Goal: Find specific fact: Find specific fact

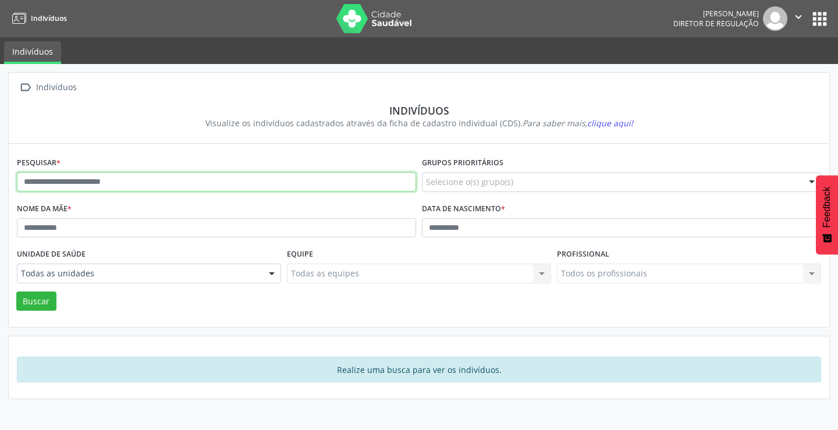
click at [155, 178] on input "text" at bounding box center [216, 182] width 399 height 20
type input "**********"
click at [16, 292] on button "Buscar" at bounding box center [36, 302] width 40 height 20
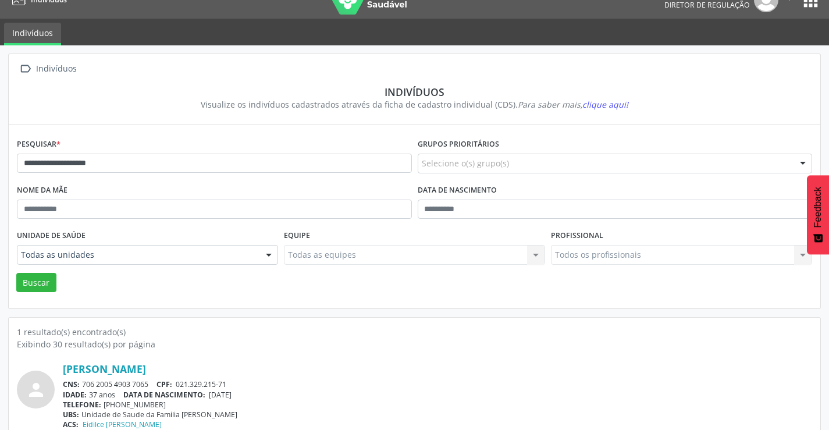
scroll to position [45, 0]
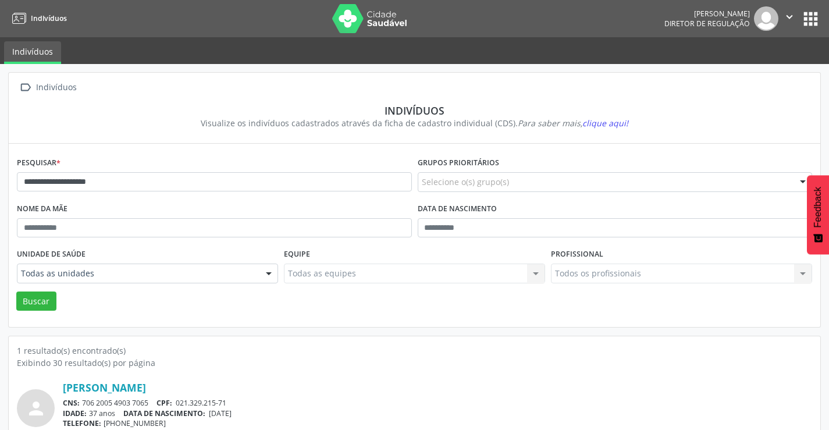
scroll to position [45, 0]
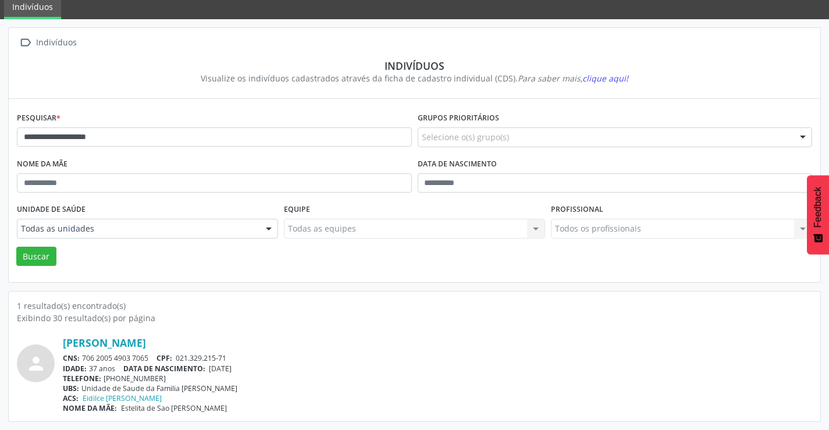
drag, startPoint x: 150, startPoint y: 353, endPoint x: 81, endPoint y: 357, distance: 68.2
click at [81, 357] on div "CNS: 706 2005 4903 7065 CPF: 021.329.215-71" at bounding box center [438, 358] width 750 height 10
copy div "706 2005 4903 7065"
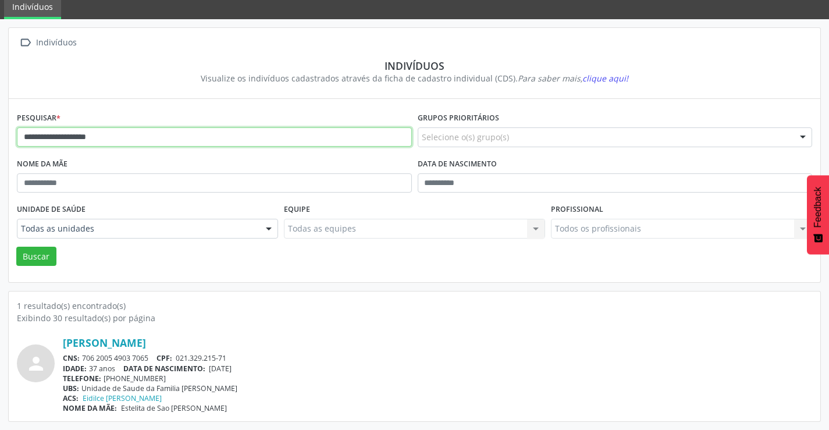
click at [229, 133] on input "**********" at bounding box center [214, 137] width 395 height 20
type input "*"
click at [16, 247] on button "Buscar" at bounding box center [36, 257] width 40 height 20
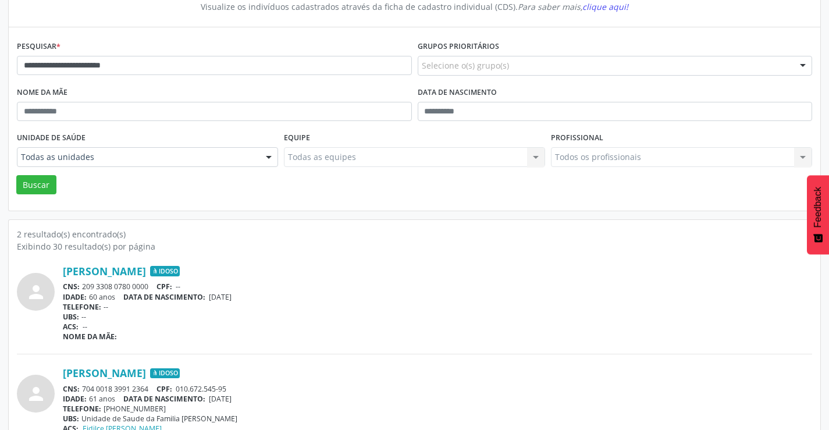
scroll to position [147, 0]
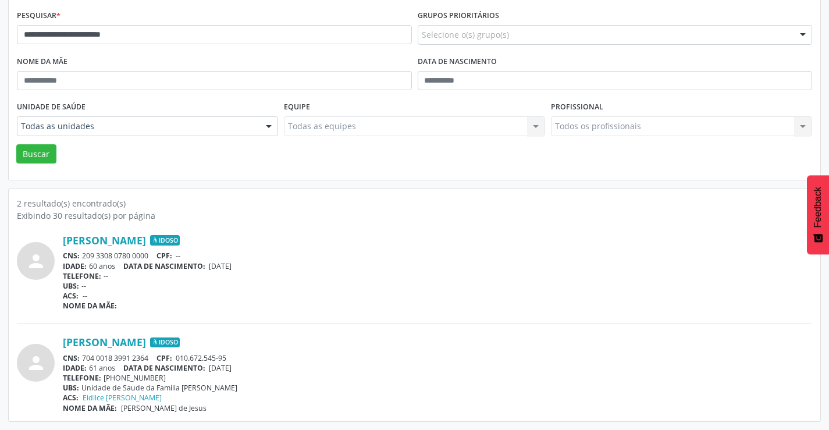
drag, startPoint x: 151, startPoint y: 358, endPoint x: 82, endPoint y: 352, distance: 69.6
click at [82, 352] on div "Francisco Antônio de Jesus Santos Idoso CNS: 704 0018 3991 2364 CPF: 010.672.54…" at bounding box center [438, 374] width 750 height 77
copy div "704 0018 3991 2364"
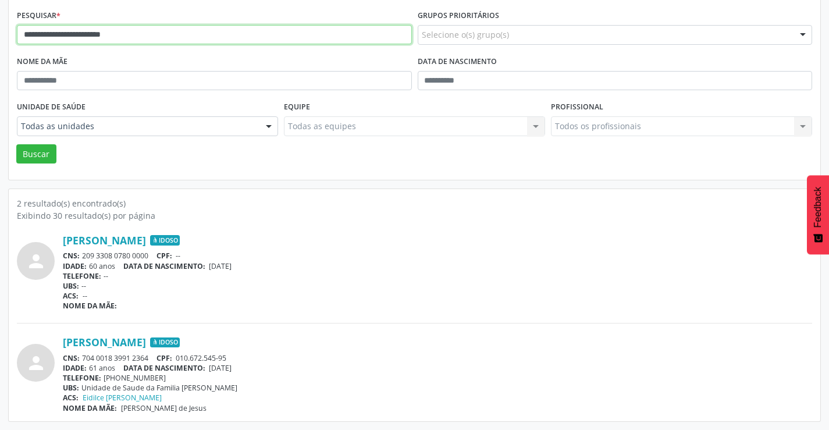
click at [183, 30] on input "**********" at bounding box center [214, 35] width 395 height 20
type input "*"
click at [16, 144] on button "Buscar" at bounding box center [36, 154] width 40 height 20
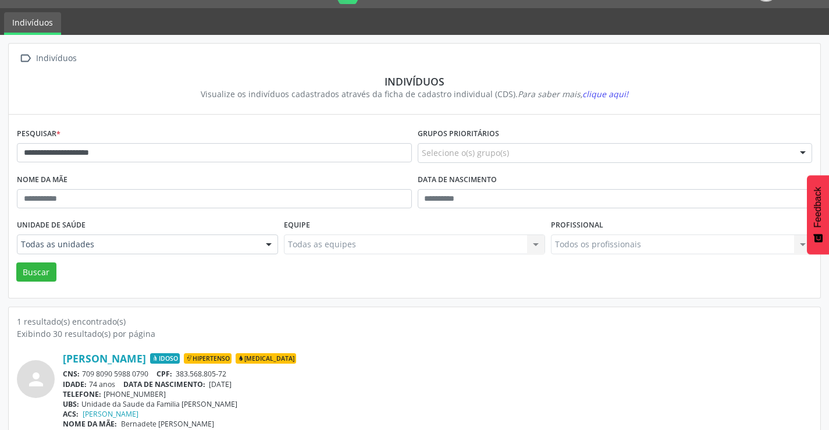
scroll to position [45, 0]
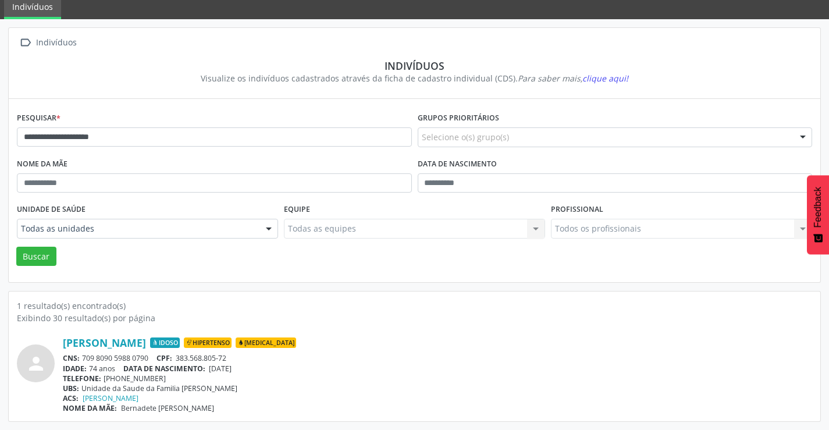
drag, startPoint x: 154, startPoint y: 357, endPoint x: 81, endPoint y: 363, distance: 73.5
click at [81, 363] on div "CNS: 709 8090 5988 0790 CPF: 383.568.805-72" at bounding box center [438, 358] width 750 height 10
copy div "709 8090 5988 0790"
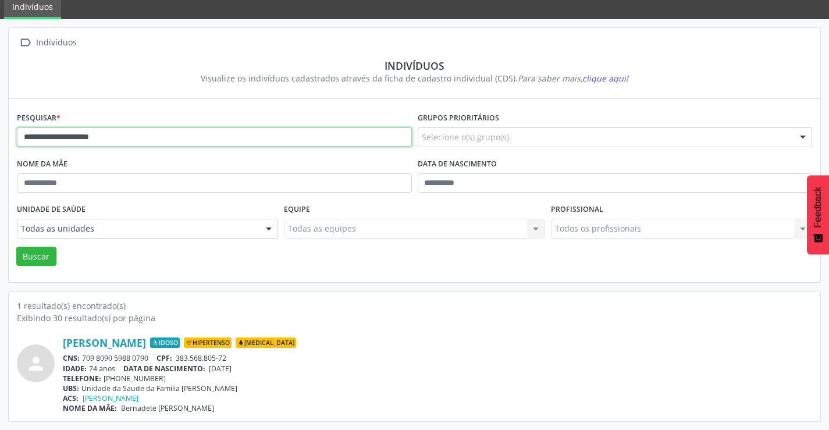
click at [119, 140] on input "**********" at bounding box center [214, 137] width 395 height 20
type input "*"
click at [16, 247] on button "Buscar" at bounding box center [36, 257] width 40 height 20
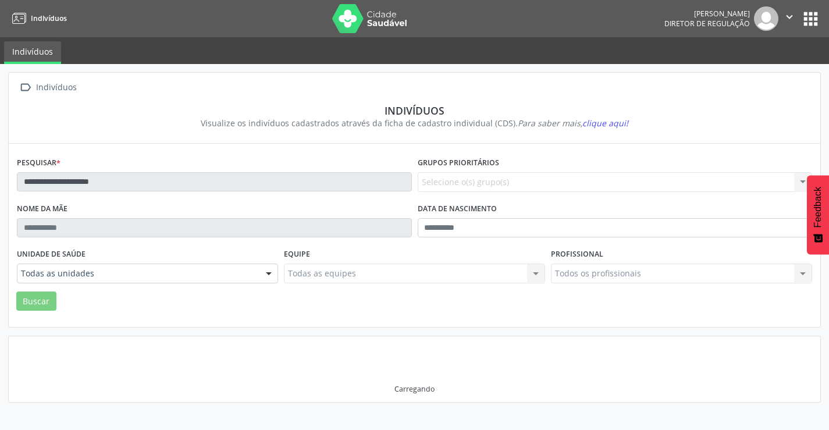
scroll to position [0, 0]
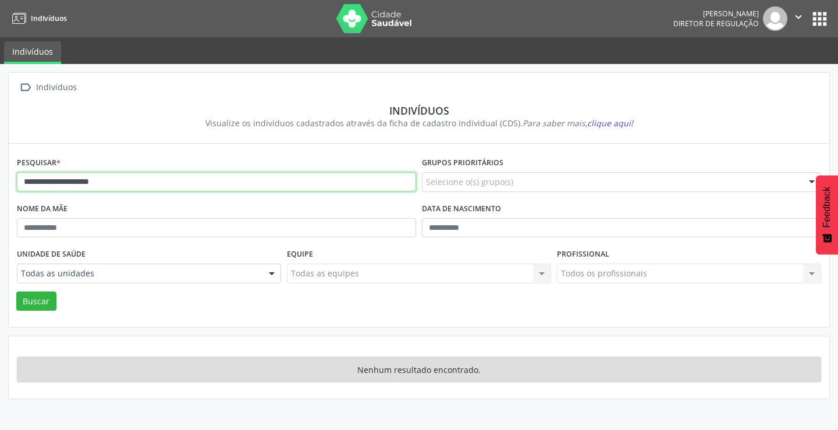
click at [123, 182] on input "**********" at bounding box center [216, 182] width 399 height 20
click at [16, 292] on button "Buscar" at bounding box center [36, 302] width 40 height 20
click at [123, 182] on input "**********" at bounding box center [216, 182] width 399 height 20
click at [16, 292] on button "Buscar" at bounding box center [36, 302] width 40 height 20
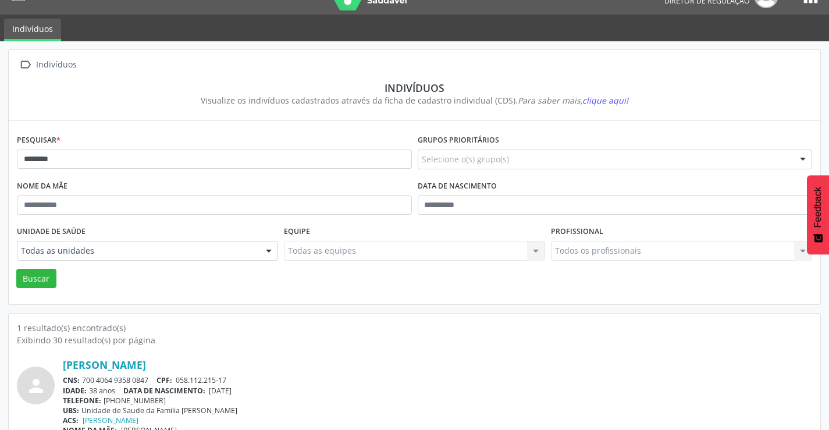
scroll to position [45, 0]
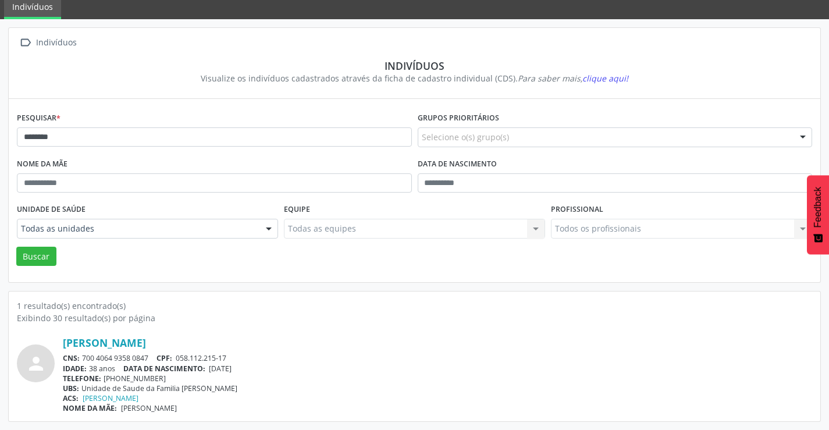
drag, startPoint x: 149, startPoint y: 357, endPoint x: 83, endPoint y: 357, distance: 66.4
click at [83, 357] on div "CNS: 700 4064 9358 0847 CPF: 058.112.215-17" at bounding box center [438, 358] width 750 height 10
copy div "700 4064 9358 0847"
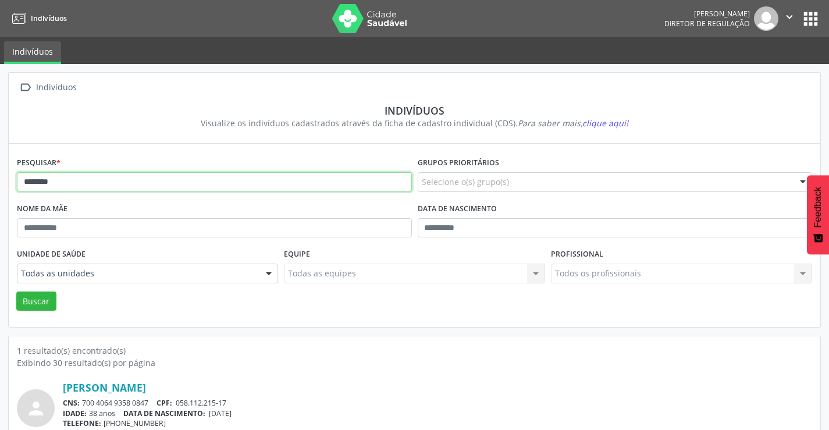
click at [115, 185] on input "********" at bounding box center [214, 182] width 395 height 20
type input "*"
click at [16, 292] on button "Buscar" at bounding box center [36, 302] width 40 height 20
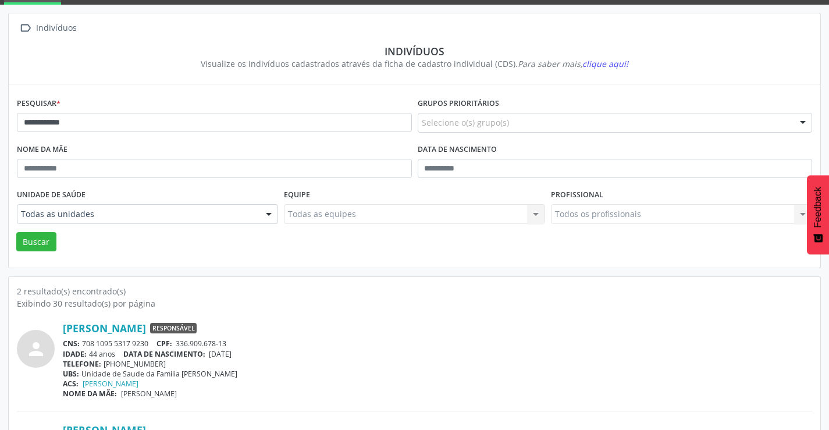
scroll to position [147, 0]
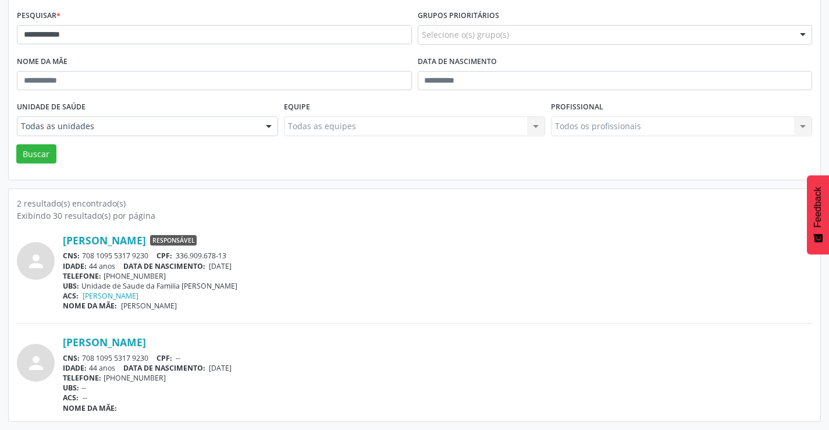
drag, startPoint x: 155, startPoint y: 254, endPoint x: 83, endPoint y: 256, distance: 72.8
click at [83, 256] on div "CNS: 708 1095 5317 9230 CPF: 336.909.678-13" at bounding box center [438, 256] width 750 height 10
copy div "708 1095 5317 9230"
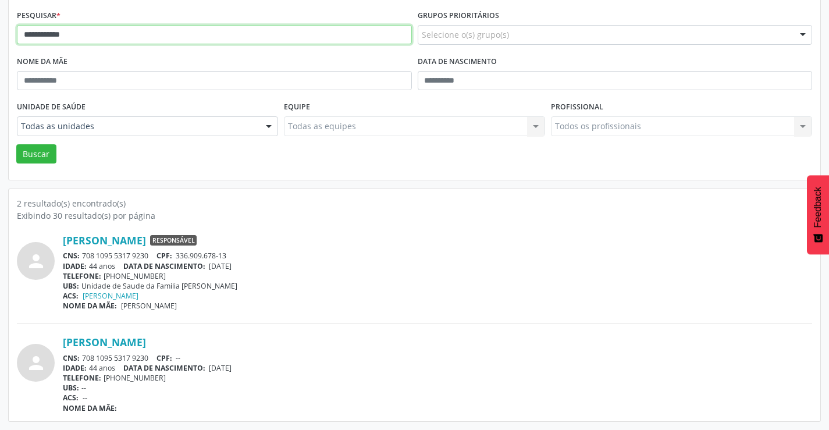
click at [84, 33] on input "**********" at bounding box center [214, 35] width 395 height 20
type input "*"
click at [16, 144] on button "Buscar" at bounding box center [36, 154] width 40 height 20
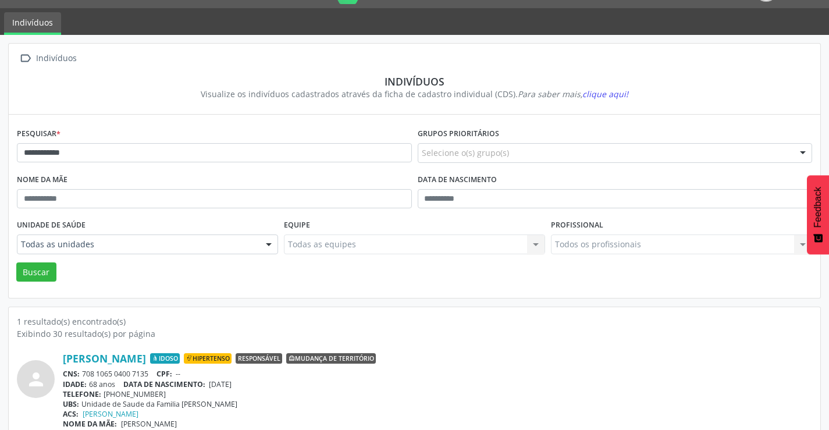
scroll to position [45, 0]
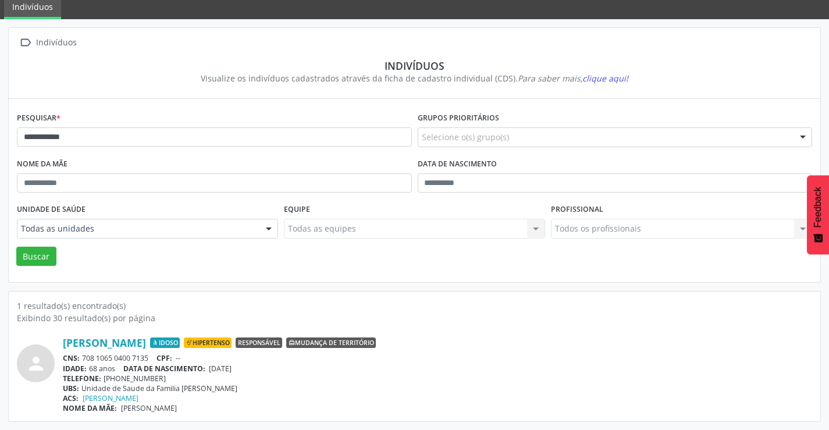
drag, startPoint x: 148, startPoint y: 356, endPoint x: 83, endPoint y: 356, distance: 65.2
click at [83, 356] on div "CNS: 708 1065 0400 7135 CPF: --" at bounding box center [438, 358] width 750 height 10
copy div "708 1065 0400 7135"
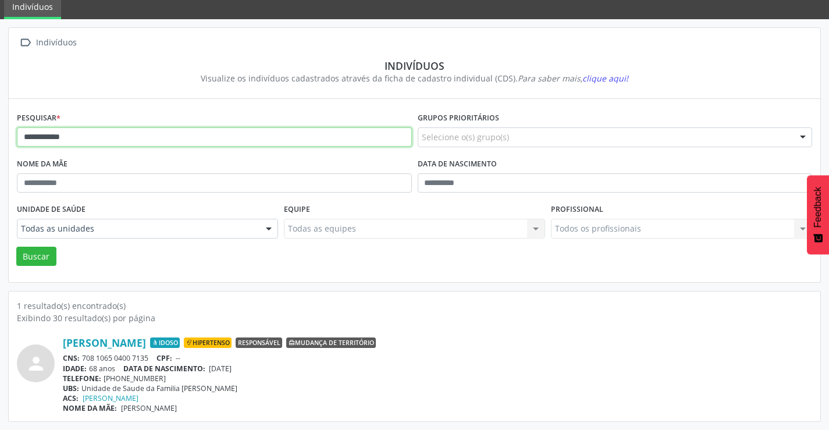
click at [77, 135] on input "**********" at bounding box center [214, 137] width 395 height 20
type input "*"
click at [16, 247] on button "Buscar" at bounding box center [36, 257] width 40 height 20
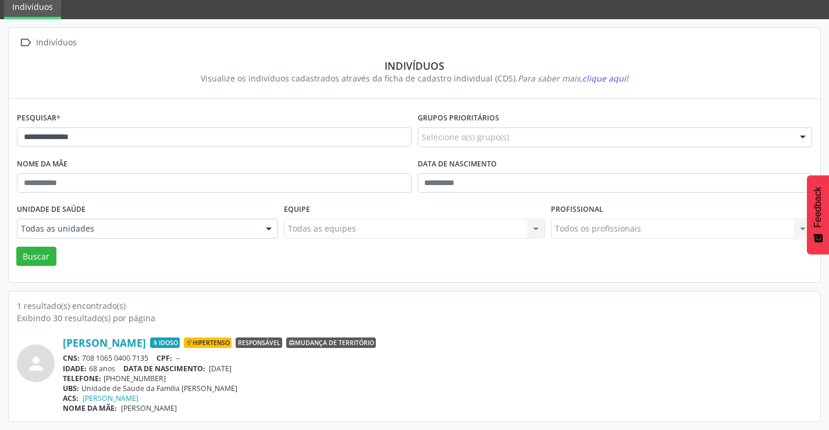
scroll to position [0, 0]
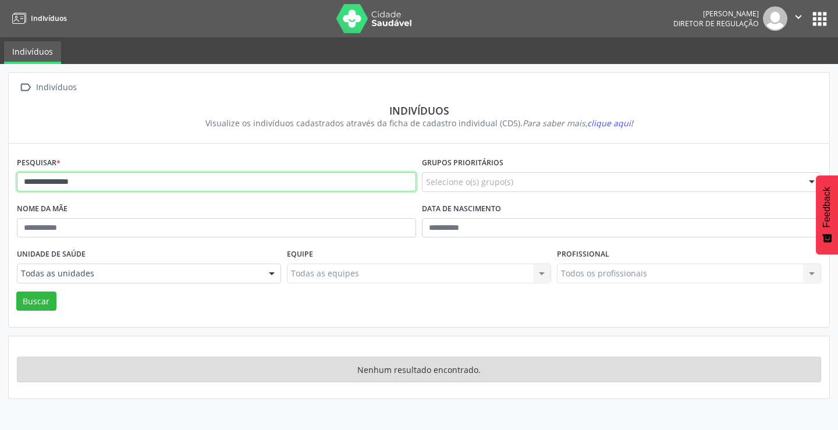
click at [118, 179] on input "**********" at bounding box center [216, 182] width 399 height 20
click at [16, 292] on button "Buscar" at bounding box center [36, 302] width 40 height 20
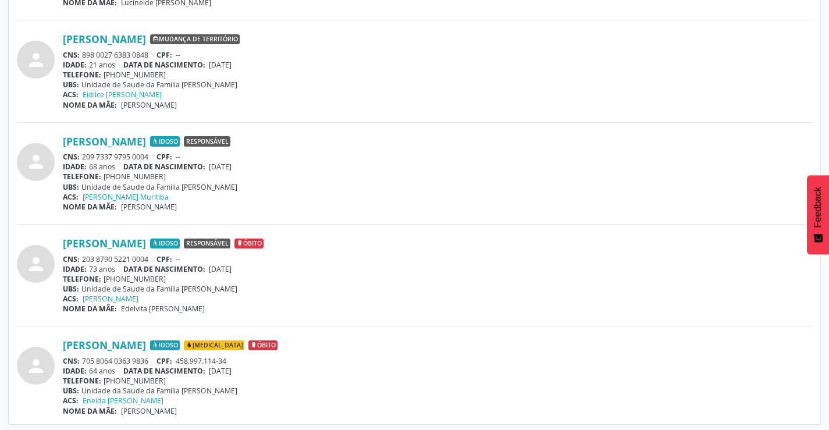
scroll to position [760, 0]
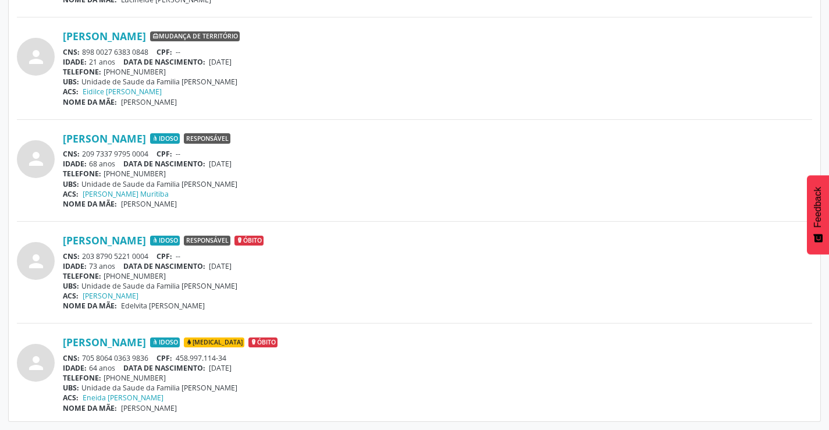
drag, startPoint x: 152, startPoint y: 356, endPoint x: 82, endPoint y: 353, distance: 70.5
click at [82, 353] on div "CNS: 705 8064 0363 9836 CPF: 458.997.114-34" at bounding box center [438, 358] width 750 height 10
copy div "705 8064 0363 9836"
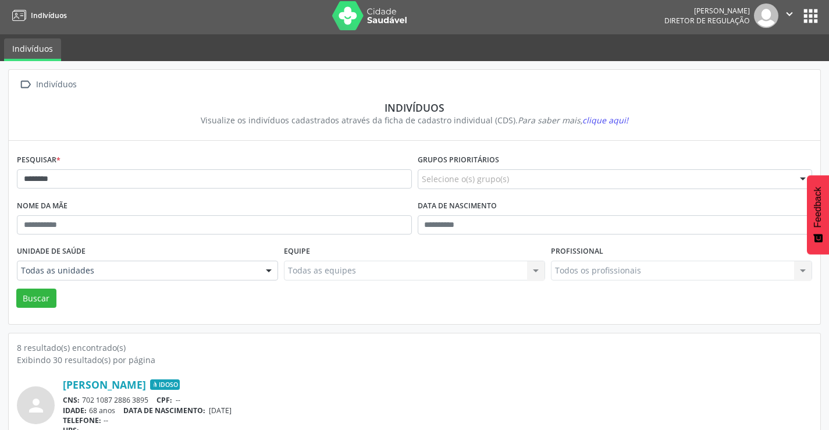
scroll to position [0, 0]
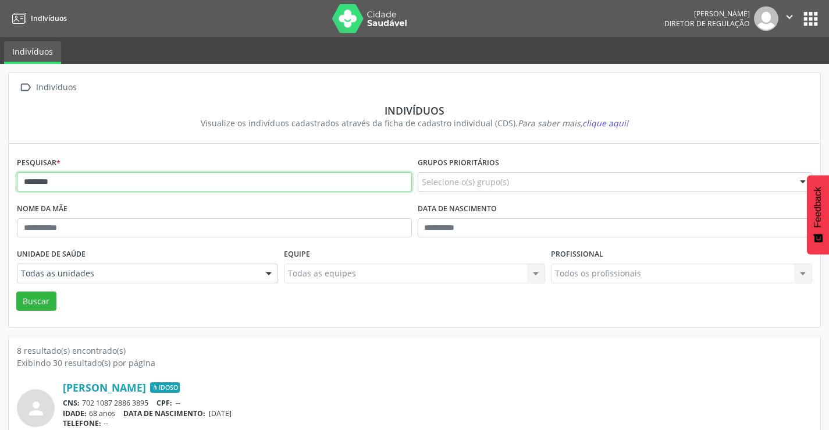
click at [73, 182] on input "********" at bounding box center [214, 182] width 395 height 20
type input "*"
click at [16, 292] on button "Buscar" at bounding box center [36, 302] width 40 height 20
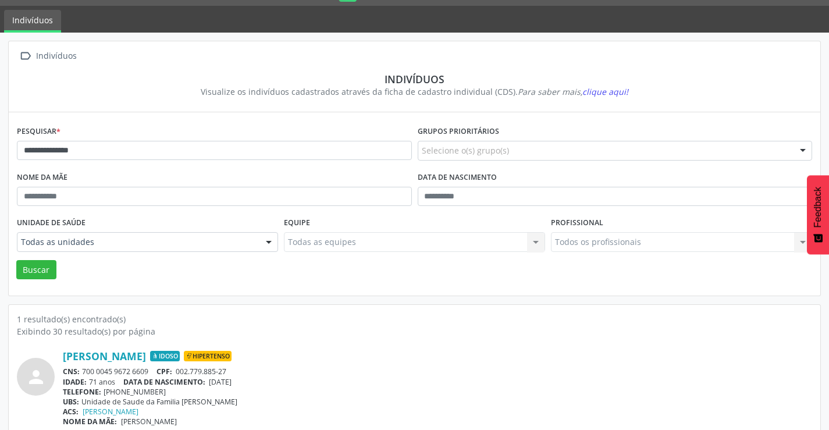
scroll to position [45, 0]
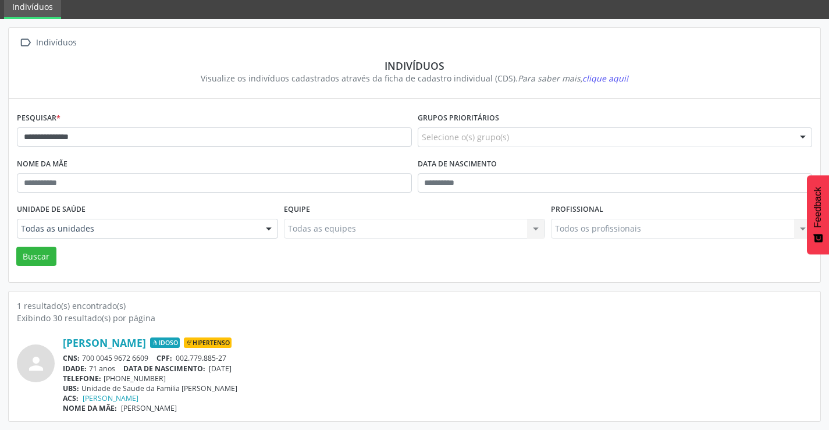
drag, startPoint x: 152, startPoint y: 356, endPoint x: 81, endPoint y: 355, distance: 70.4
click at [81, 355] on div "CNS: 700 0045 9672 6609 CPF: 002.779.885-27" at bounding box center [438, 358] width 750 height 10
copy div "700 0045 9672 6609"
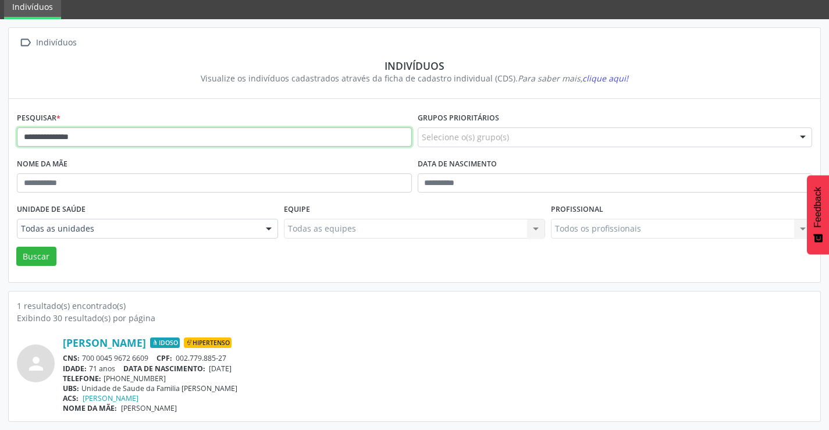
click at [126, 139] on input "**********" at bounding box center [214, 137] width 395 height 20
type input "*"
click at [16, 247] on button "Buscar" at bounding box center [36, 257] width 40 height 20
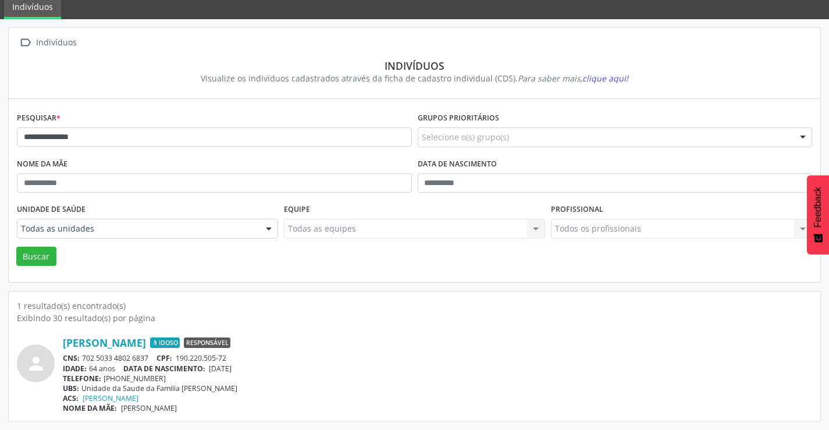
drag, startPoint x: 155, startPoint y: 355, endPoint x: 80, endPoint y: 356, distance: 74.5
click at [80, 356] on div "CNS: 702 5033 4802 6837 CPF: 190.220.505-72" at bounding box center [438, 358] width 750 height 10
copy div "702 5033 4802 6837"
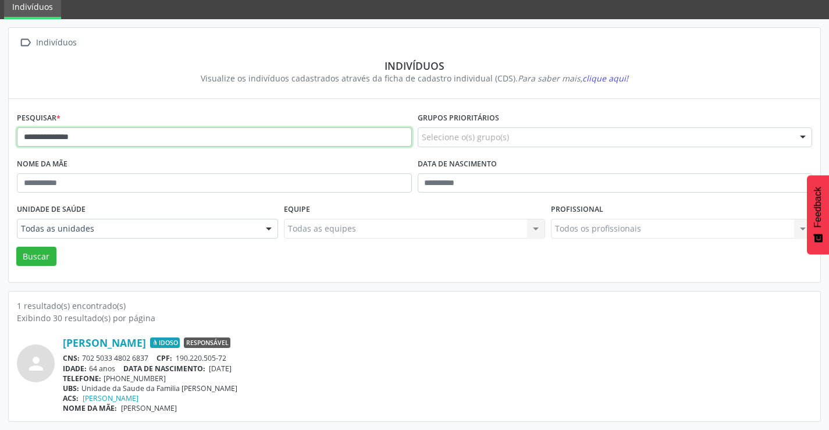
click at [154, 132] on input "**********" at bounding box center [214, 137] width 395 height 20
type input "*"
click at [16, 247] on button "Buscar" at bounding box center [36, 257] width 40 height 20
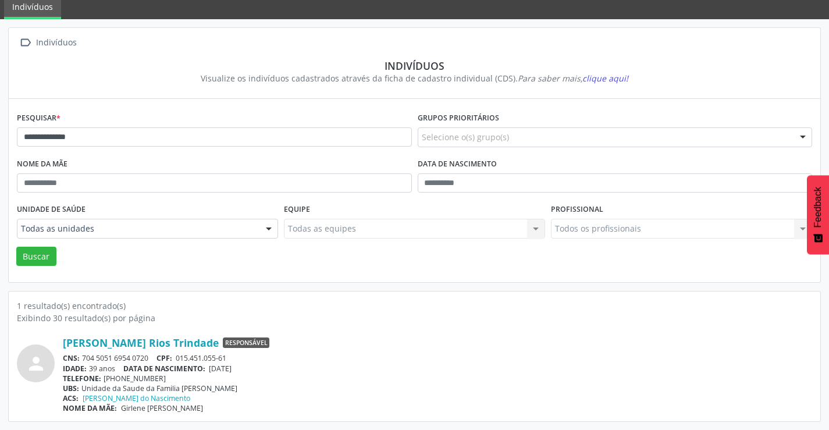
drag, startPoint x: 151, startPoint y: 359, endPoint x: 81, endPoint y: 358, distance: 69.3
click at [81, 358] on div "CNS: 704 5051 6954 0720 CPF: 015.451.055-61" at bounding box center [438, 358] width 750 height 10
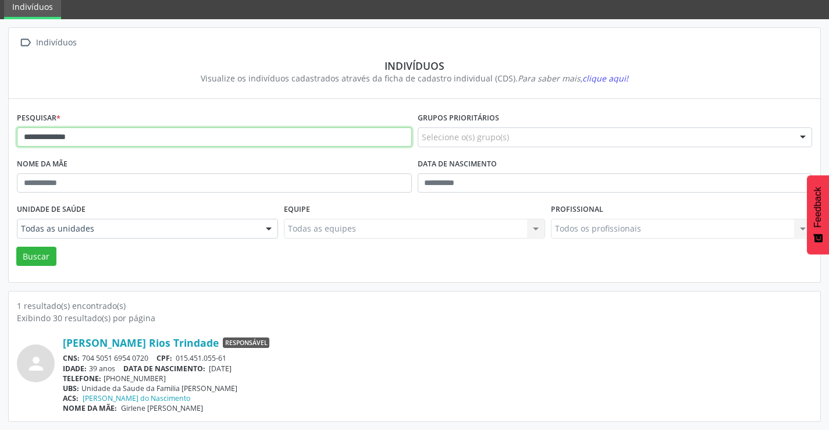
drag, startPoint x: 93, startPoint y: 139, endPoint x: 107, endPoint y: 133, distance: 15.1
click at [101, 136] on input "**********" at bounding box center [214, 137] width 395 height 20
type input "*"
click at [16, 247] on button "Buscar" at bounding box center [36, 257] width 40 height 20
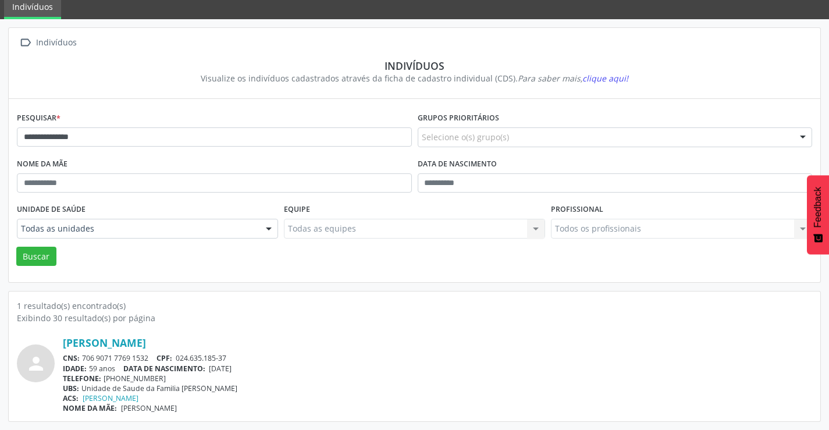
drag, startPoint x: 151, startPoint y: 356, endPoint x: 84, endPoint y: 359, distance: 67.6
click at [84, 359] on div "CNS: 706 9071 7769 1532 CPF: 024.635.185-37" at bounding box center [438, 358] width 750 height 10
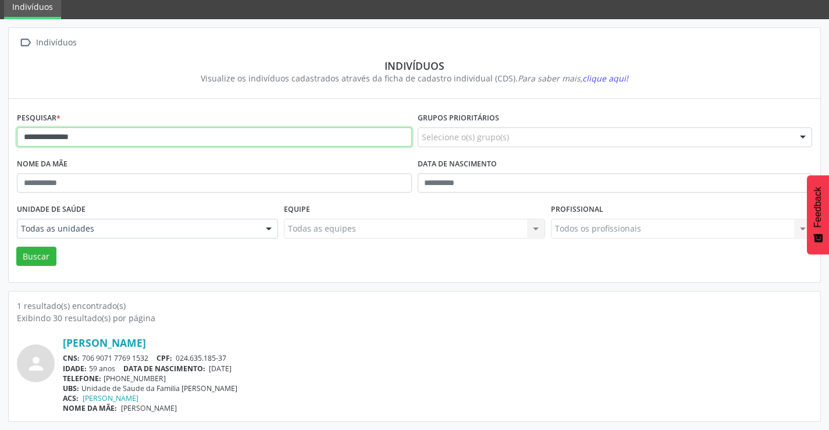
click at [93, 133] on input "**********" at bounding box center [214, 137] width 395 height 20
type input "*"
click at [16, 247] on button "Buscar" at bounding box center [36, 257] width 40 height 20
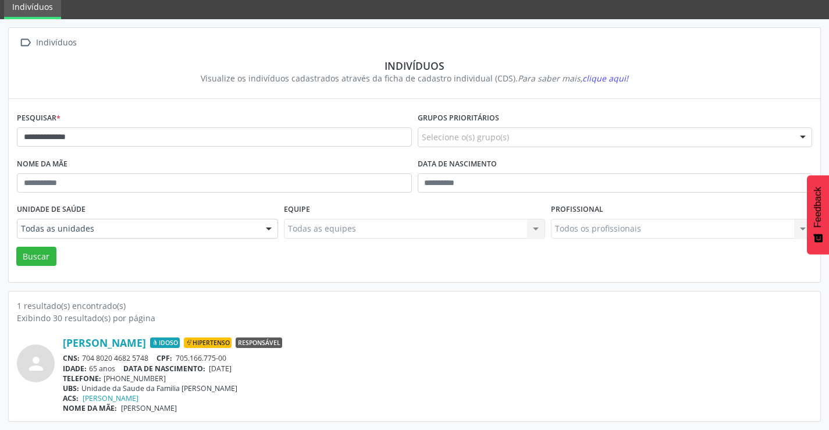
drag, startPoint x: 152, startPoint y: 357, endPoint x: 85, endPoint y: 359, distance: 67.5
click at [85, 359] on div "CNS: 704 8020 4682 5748 CPF: 705.166.775-00" at bounding box center [438, 358] width 750 height 10
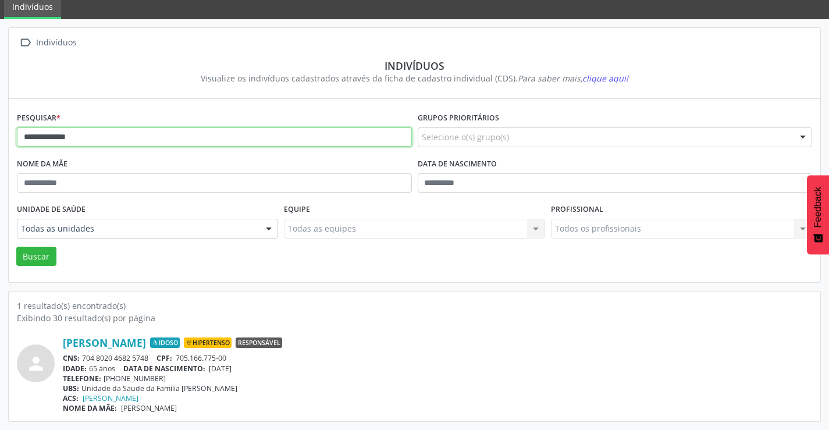
click at [134, 140] on input "**********" at bounding box center [214, 137] width 395 height 20
type input "*"
click at [16, 247] on button "Buscar" at bounding box center [36, 257] width 40 height 20
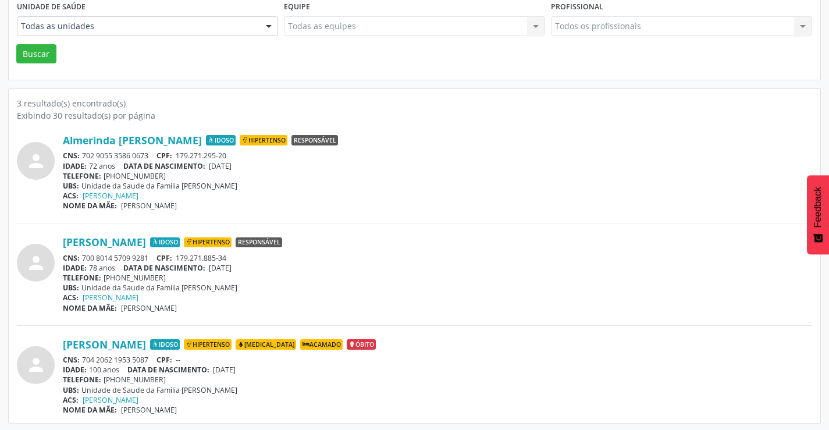
scroll to position [249, 0]
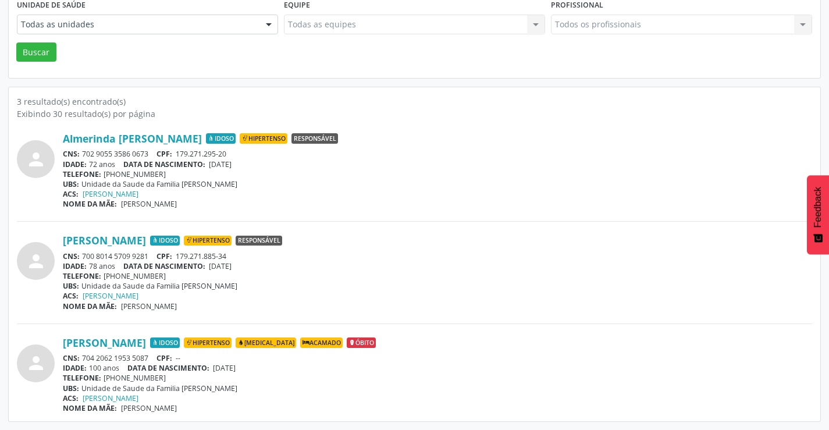
drag, startPoint x: 152, startPoint y: 253, endPoint x: 84, endPoint y: 254, distance: 68.7
click at [84, 254] on div "CNS: 700 8014 5709 9281 CPF: 179.271.885-34" at bounding box center [438, 256] width 750 height 10
drag, startPoint x: 150, startPoint y: 150, endPoint x: 83, endPoint y: 155, distance: 67.1
click at [83, 155] on div "CNS: 702 9055 3586 0673 CPF: 179.271.295-20" at bounding box center [438, 154] width 750 height 10
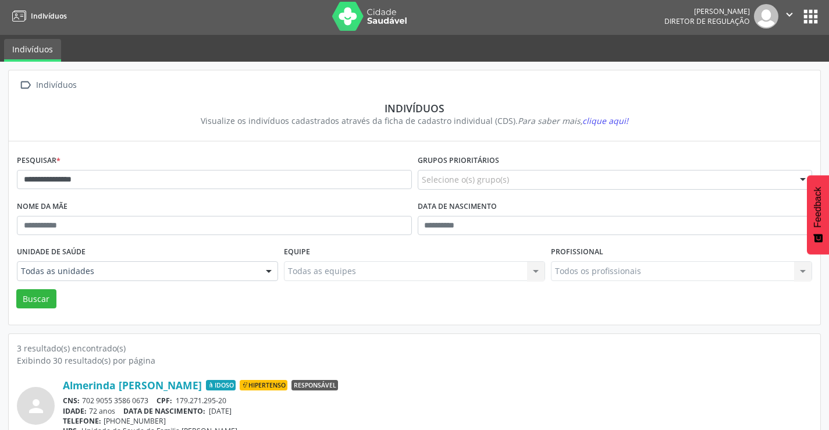
scroll to position [0, 0]
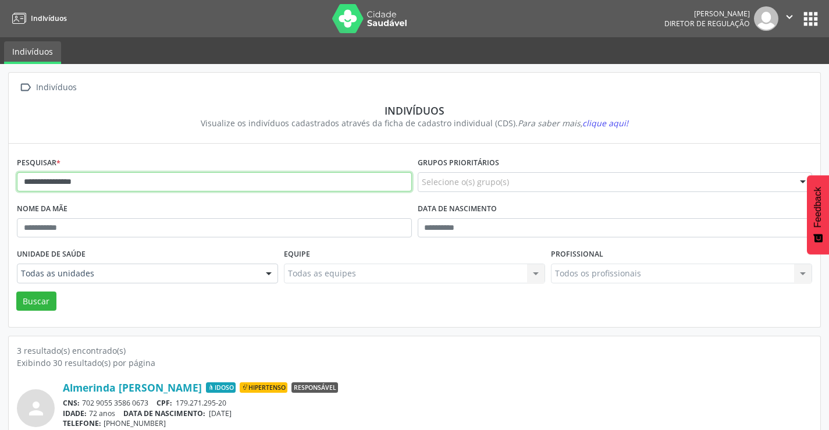
click at [100, 179] on input "**********" at bounding box center [214, 182] width 395 height 20
type input "*"
click at [16, 292] on button "Buscar" at bounding box center [36, 302] width 40 height 20
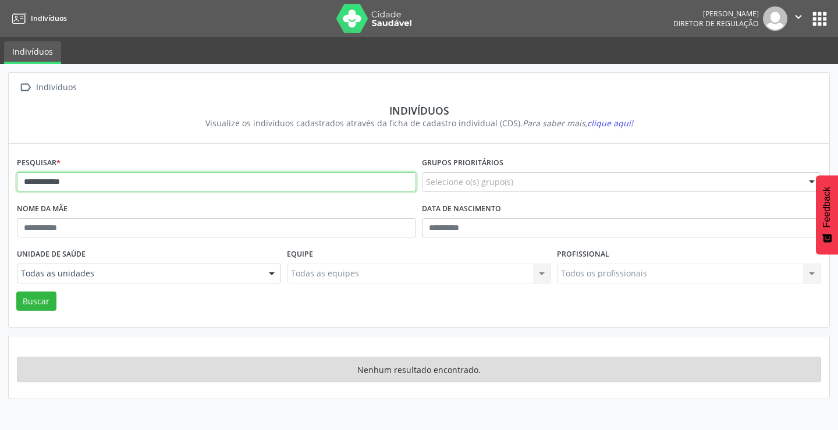
click at [100, 179] on input "**********" at bounding box center [216, 182] width 399 height 20
click at [16, 292] on button "Buscar" at bounding box center [36, 302] width 40 height 20
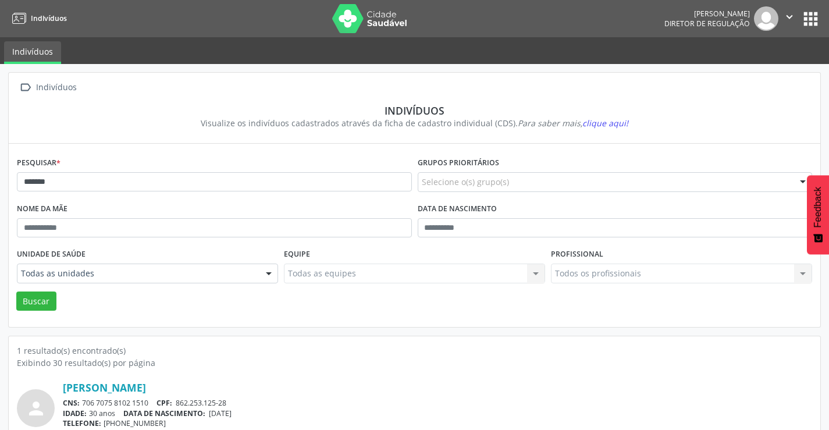
scroll to position [45, 0]
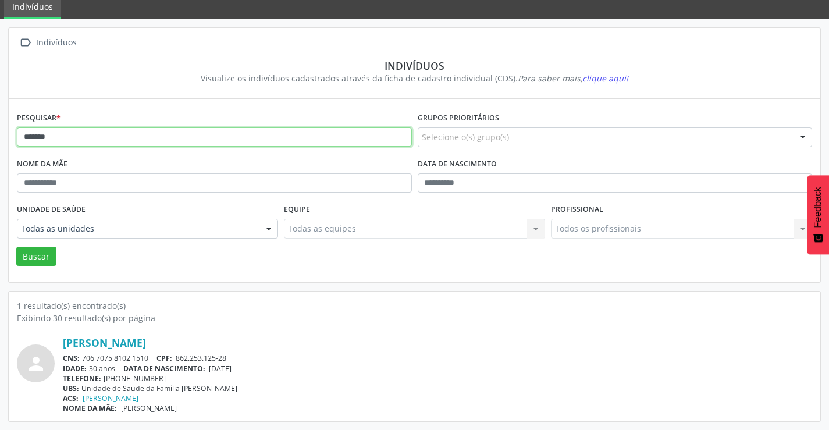
click at [122, 139] on input "******" at bounding box center [214, 137] width 395 height 20
type input "*"
click at [16, 247] on button "Buscar" at bounding box center [36, 257] width 40 height 20
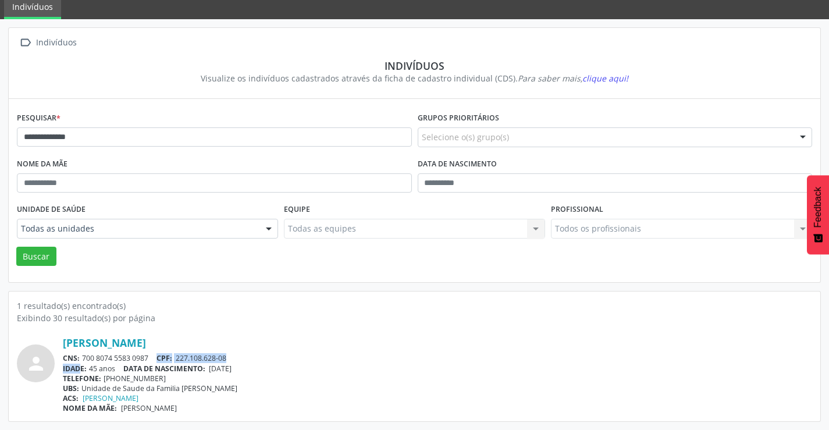
drag, startPoint x: 152, startPoint y: 357, endPoint x: 82, endPoint y: 364, distance: 70.2
click at [82, 364] on div "Elenilda Silva de Oliveira CNS: 700 8074 5583 0987 CPF: 227.108.628-08 IDADE: 4…" at bounding box center [438, 374] width 750 height 77
click at [87, 357] on div "CNS: 700 8074 5583 0987 CPF: 227.108.628-08" at bounding box center [438, 358] width 750 height 10
drag, startPoint x: 150, startPoint y: 355, endPoint x: 85, endPoint y: 359, distance: 64.7
click at [85, 359] on div "CNS: 700 8074 5583 0987 CPF: 227.108.628-08" at bounding box center [438, 358] width 750 height 10
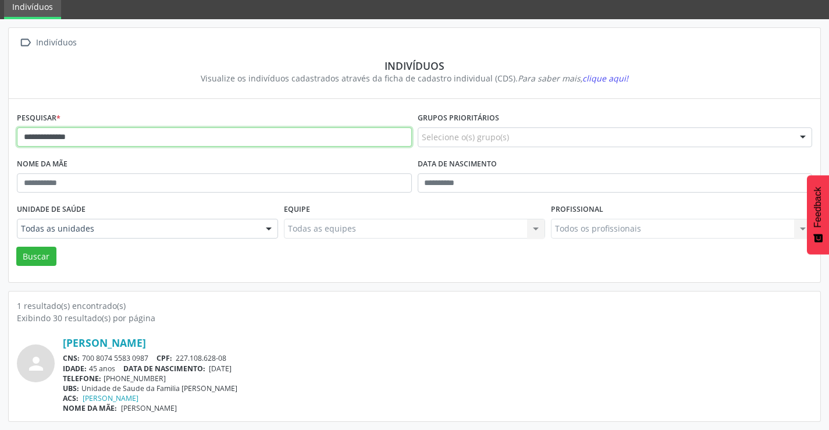
click at [81, 137] on input "**********" at bounding box center [214, 137] width 395 height 20
type input "*"
type input "**********"
click at [16, 247] on button "Buscar" at bounding box center [36, 257] width 40 height 20
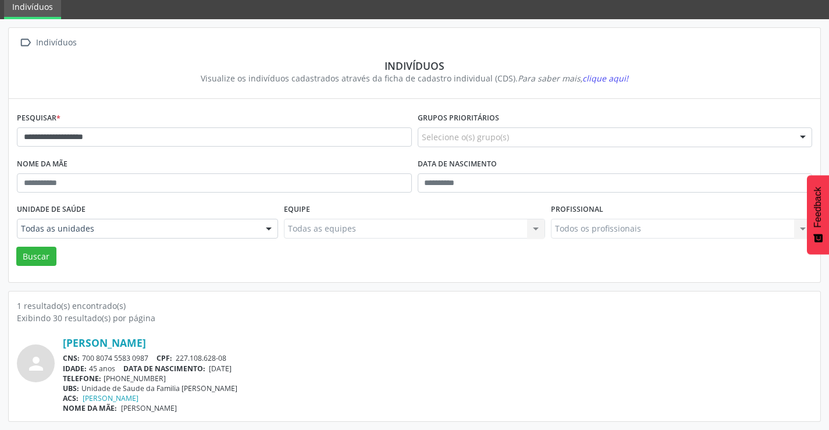
scroll to position [0, 0]
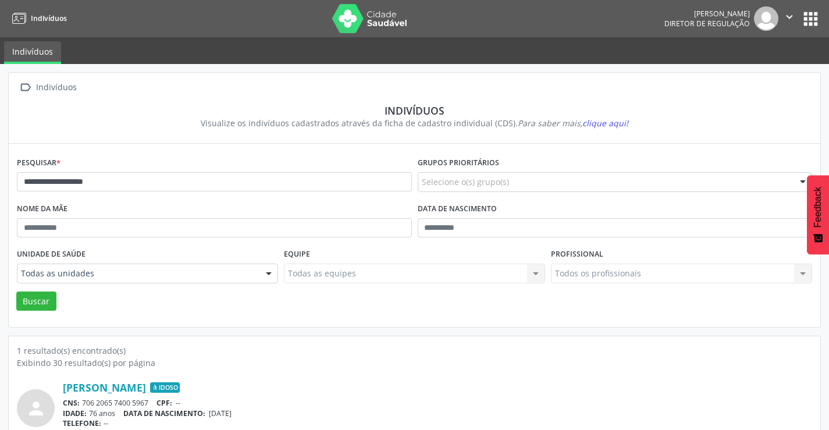
drag, startPoint x: 151, startPoint y: 405, endPoint x: 80, endPoint y: 403, distance: 70.4
click at [80, 403] on div "CNS: 706 2065 7400 5967 CPF: --" at bounding box center [438, 403] width 750 height 10
